Goal: Find contact information

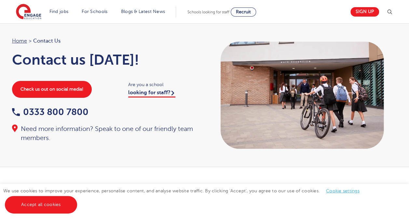
click at [45, 40] on span "Contact Us" at bounding box center [46, 41] width 27 height 8
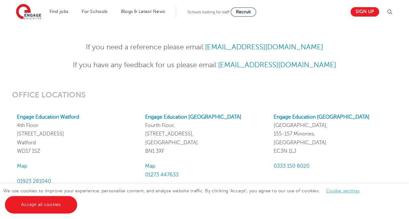
scroll to position [553, 0]
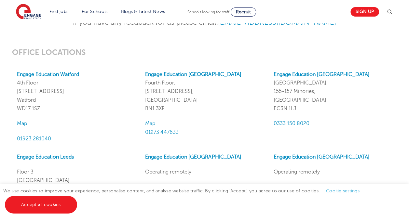
drag, startPoint x: 42, startPoint y: 107, endPoint x: 16, endPoint y: 81, distance: 36.8
click at [16, 81] on div "Engage Education Watford 4th Floor 45 Clarendon Road Watford WD17 1SZ Map 01923…" at bounding box center [76, 106] width 128 height 73
drag, startPoint x: 16, startPoint y: 81, endPoint x: 23, endPoint y: 90, distance: 11.8
copy p "4th Floor 45 Clarendon Road Watford WD17 1SZ"
click at [53, 137] on p "01923 281040" at bounding box center [76, 138] width 118 height 8
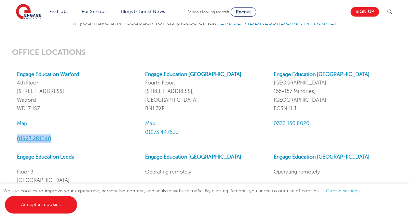
drag, startPoint x: 53, startPoint y: 137, endPoint x: 23, endPoint y: 137, distance: 30.6
click at [23, 137] on p "01923 281040" at bounding box center [76, 138] width 118 height 8
copy span "01923 281040"
